Goal: Task Accomplishment & Management: Manage account settings

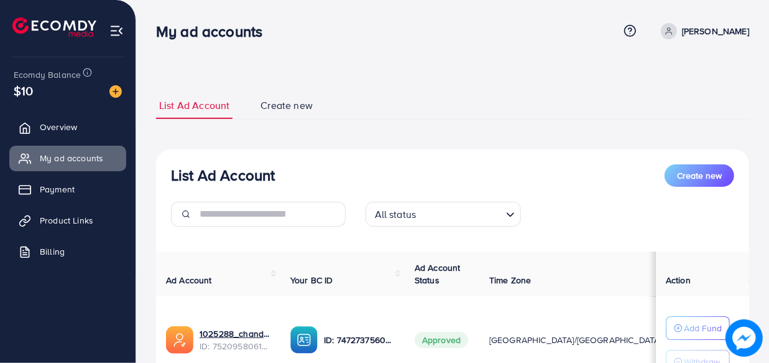
scroll to position [169, 0]
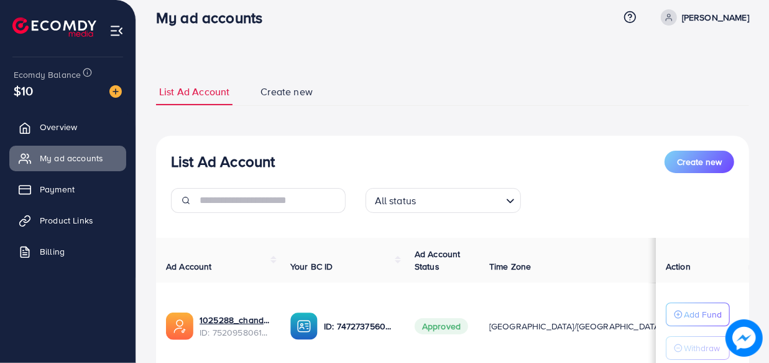
scroll to position [200, 0]
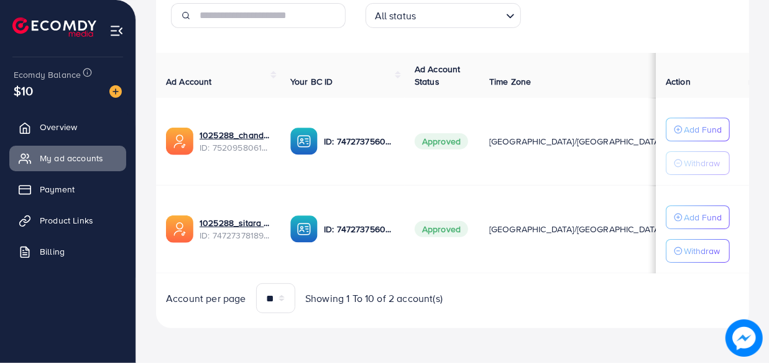
scroll to position [200, 0]
